Goal: Navigation & Orientation: Understand site structure

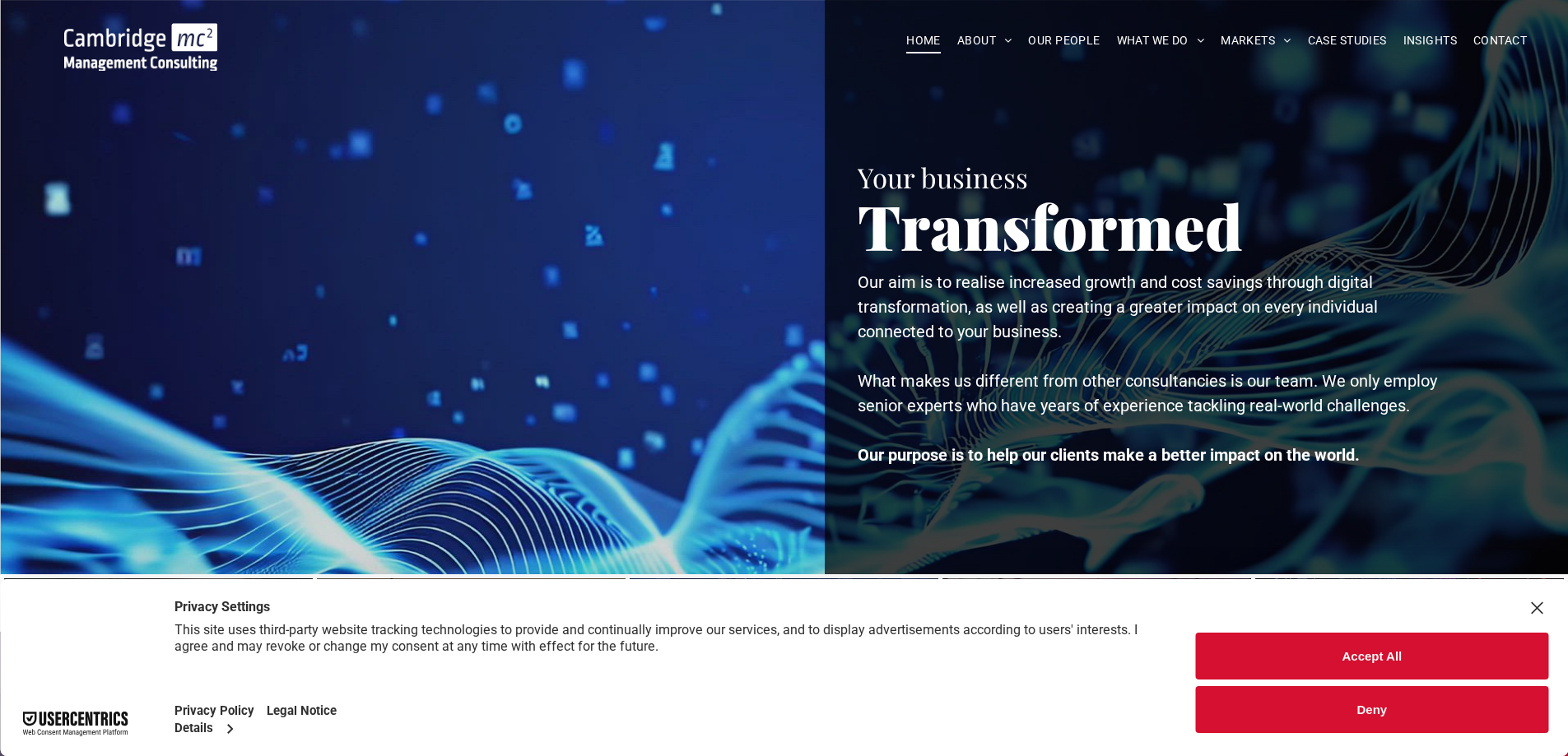
click at [1363, 715] on button "Deny" at bounding box center [1372, 709] width 352 height 47
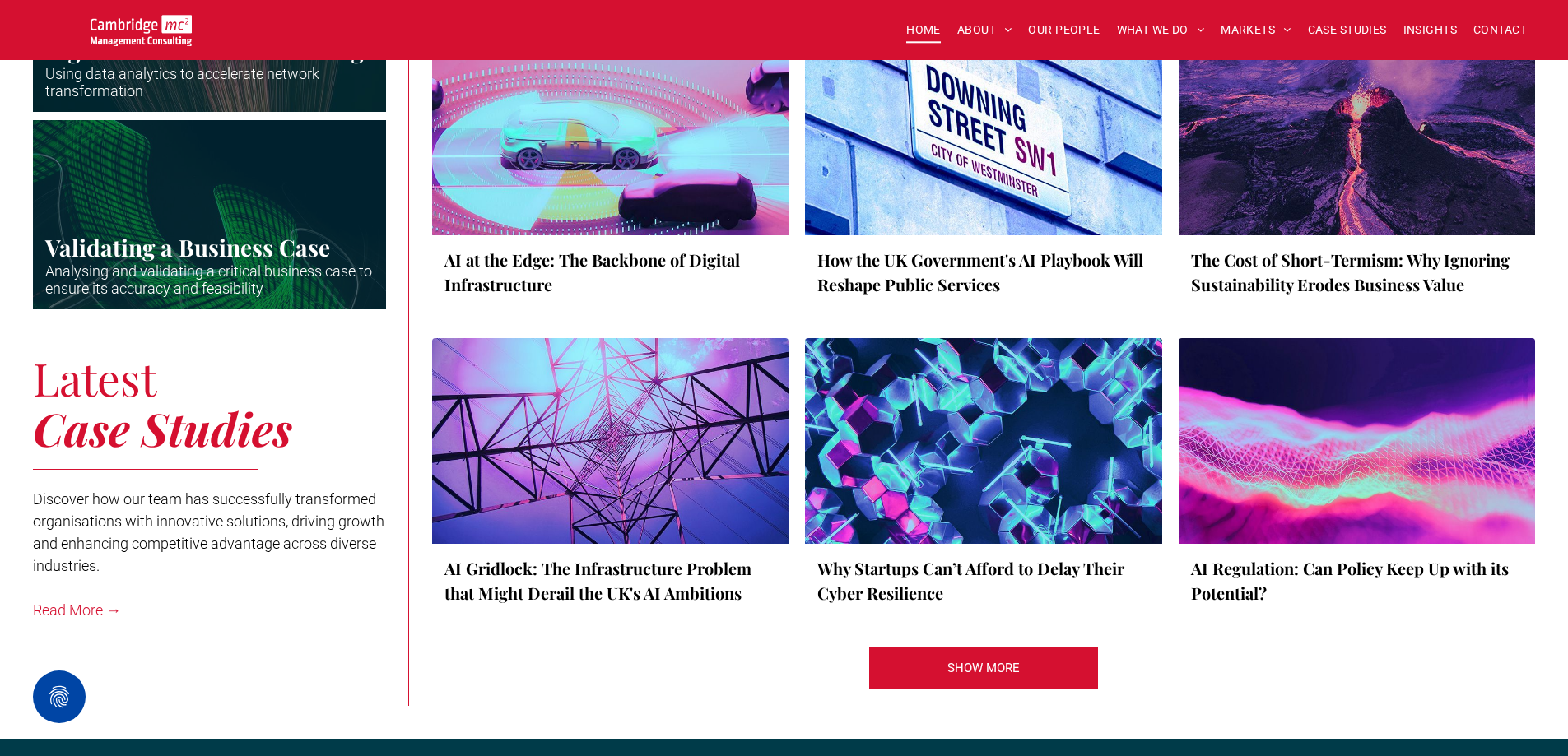
scroll to position [2757, 0]
